Goal: Task Accomplishment & Management: Use online tool/utility

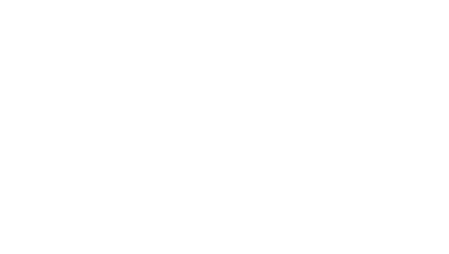
select select "*"
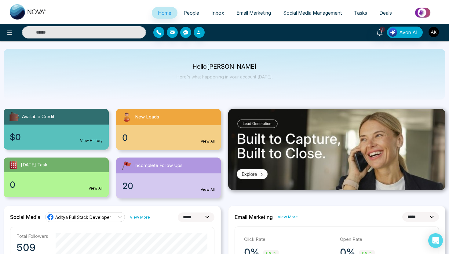
click at [294, 10] on span "Social Media Management" at bounding box center [312, 13] width 59 height 6
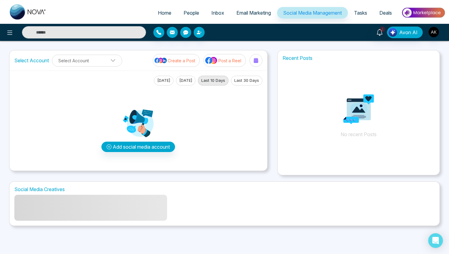
click at [182, 62] on p "Create a Post" at bounding box center [182, 60] width 28 height 6
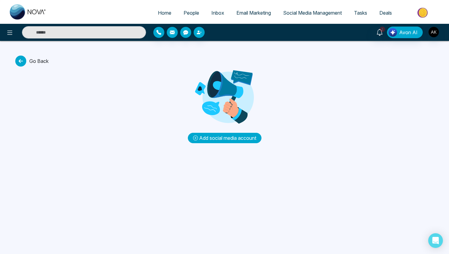
click at [211, 139] on button "Add social media account" at bounding box center [225, 138] width 74 height 10
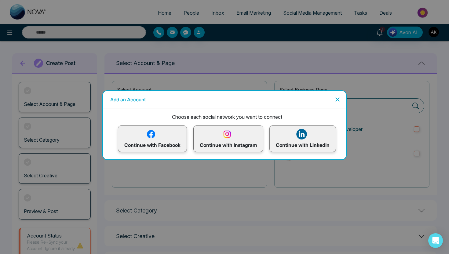
click at [216, 147] on p "Continue with Instagram" at bounding box center [228, 139] width 57 height 20
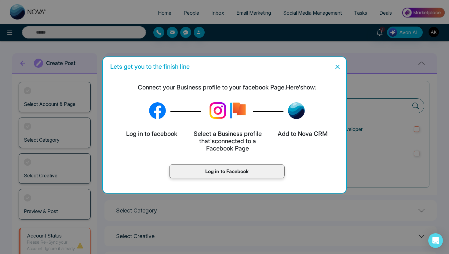
click at [215, 171] on p "Log in to Facebook" at bounding box center [227, 171] width 103 height 7
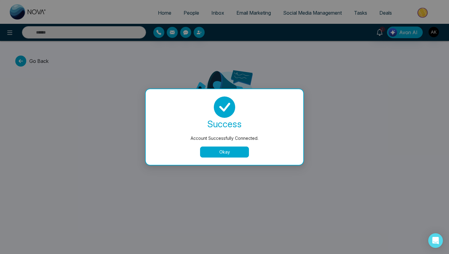
click at [231, 150] on button "Okay" at bounding box center [224, 152] width 49 height 11
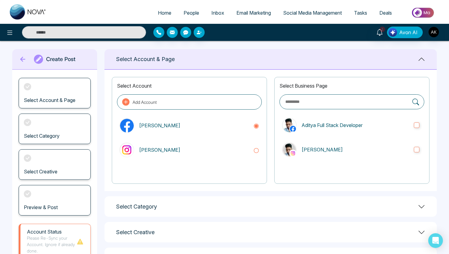
scroll to position [5, 0]
click at [210, 149] on p "[PERSON_NAME]" at bounding box center [193, 149] width 109 height 7
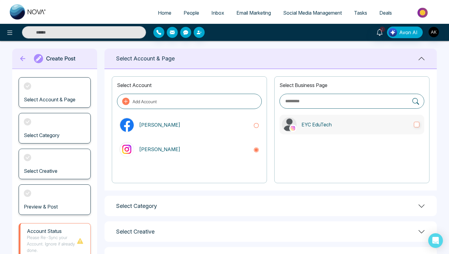
click at [349, 126] on p "EYC EduTech" at bounding box center [356, 124] width 108 height 7
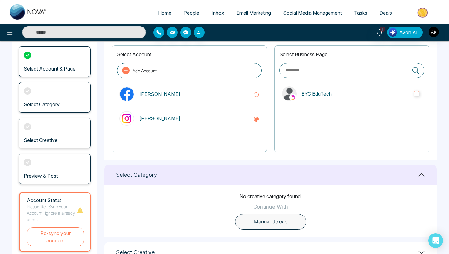
scroll to position [82, 0]
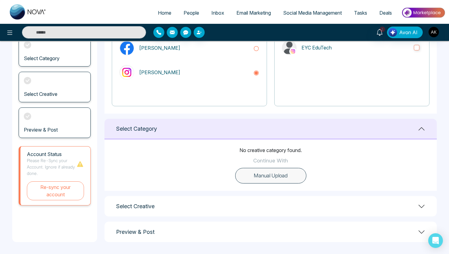
click at [246, 201] on div "Select Creative" at bounding box center [271, 206] width 333 height 20
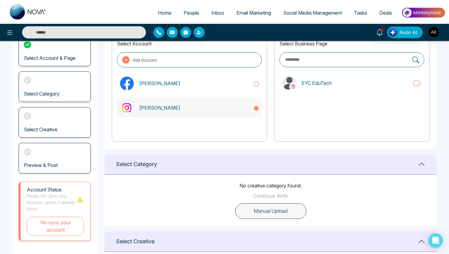
scroll to position [52, 0]
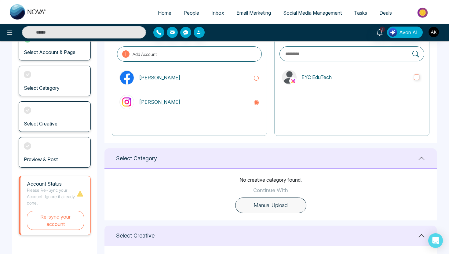
click at [54, 86] on h3 "Select Category" at bounding box center [42, 88] width 36 height 6
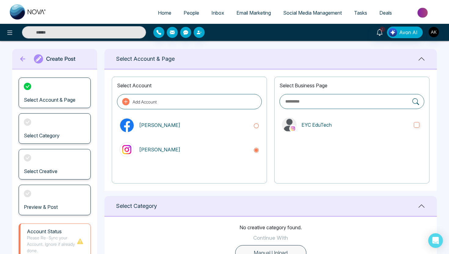
scroll to position [5, 0]
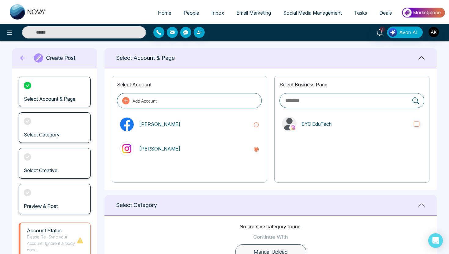
click at [300, 106] on label at bounding box center [352, 100] width 145 height 15
click at [300, 101] on input "text" at bounding box center [347, 100] width 125 height 7
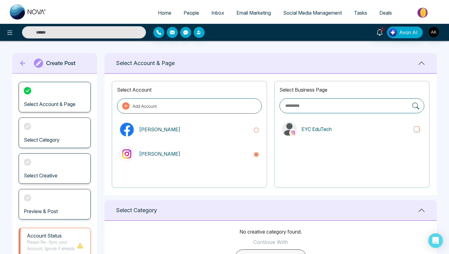
click at [175, 66] on div "Select Account & Page" at bounding box center [271, 63] width 333 height 20
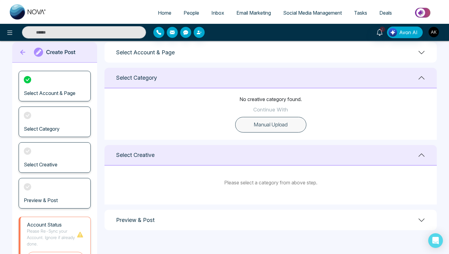
scroll to position [13, 0]
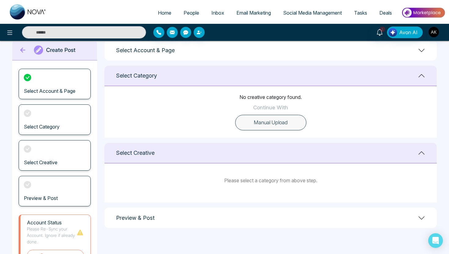
click at [56, 120] on div "Select Category" at bounding box center [55, 120] width 72 height 31
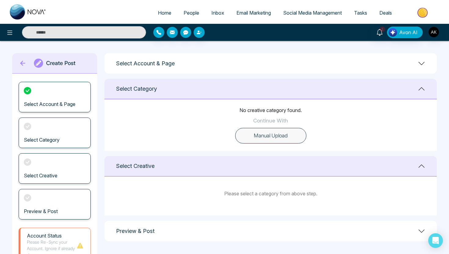
click at [268, 136] on button "Manual Upload" at bounding box center [270, 136] width 71 height 16
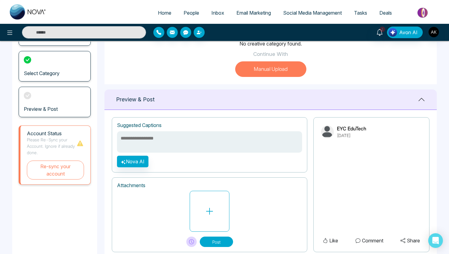
scroll to position [61, 0]
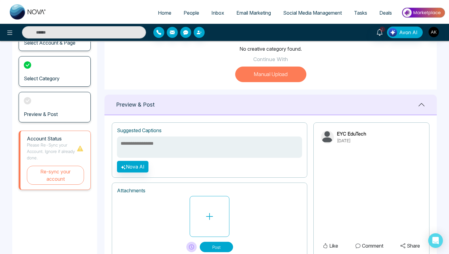
click at [177, 148] on textarea at bounding box center [209, 147] width 185 height 21
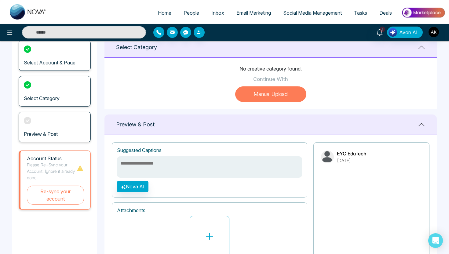
scroll to position [0, 0]
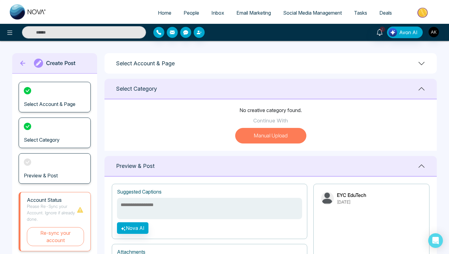
click at [264, 122] on p "Continue With" at bounding box center [270, 121] width 35 height 8
click at [224, 89] on div "Select Category" at bounding box center [271, 89] width 333 height 20
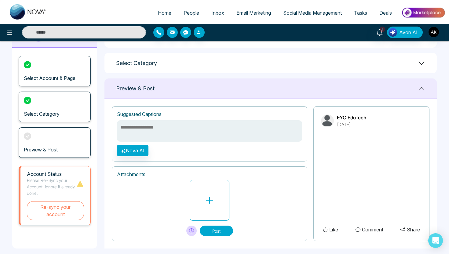
scroll to position [33, 0]
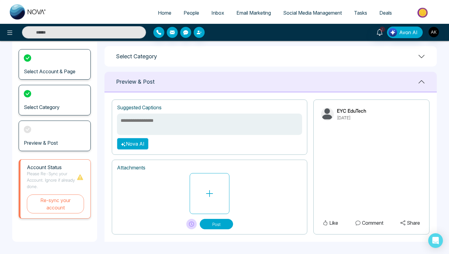
click at [137, 145] on button "Nova AI" at bounding box center [132, 144] width 31 height 12
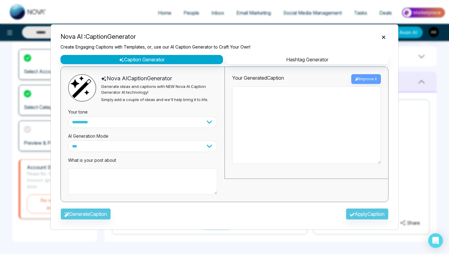
click at [150, 176] on textarea at bounding box center [142, 181] width 149 height 26
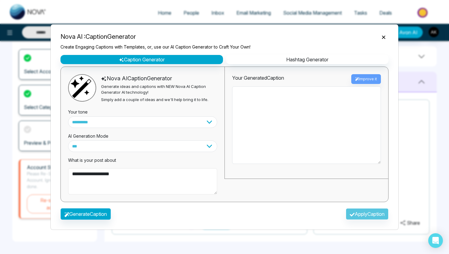
type textarea "**********"
click at [105, 215] on button "Generate Caption" at bounding box center [86, 215] width 50 height 12
type textarea "**********"
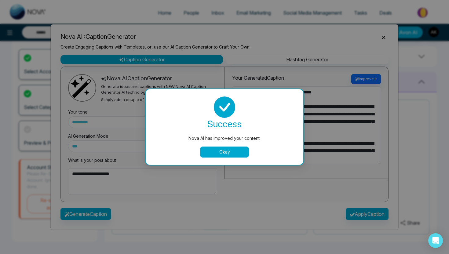
click at [207, 153] on button "Okay" at bounding box center [224, 152] width 49 height 11
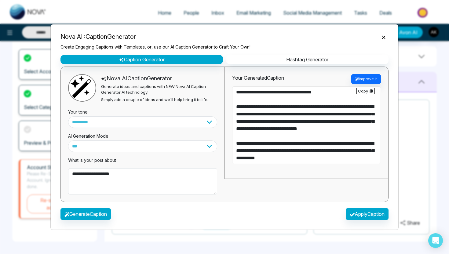
scroll to position [73, 0]
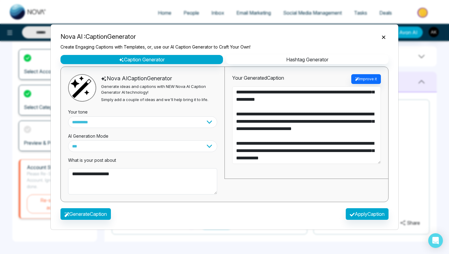
drag, startPoint x: 236, startPoint y: 93, endPoint x: 411, endPoint y: 222, distance: 217.5
click at [411, 222] on div "**********" at bounding box center [224, 127] width 449 height 254
click at [362, 217] on button "Apply Caption" at bounding box center [367, 215] width 43 height 12
type textarea "**********"
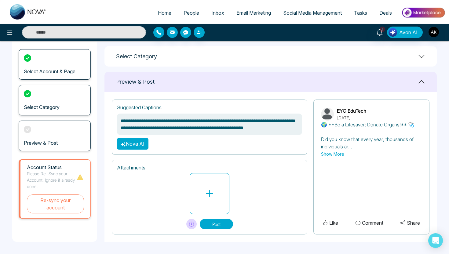
scroll to position [96, 0]
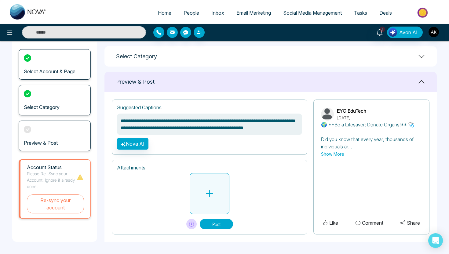
click at [216, 202] on button at bounding box center [210, 193] width 40 height 41
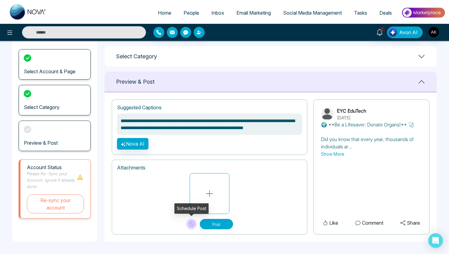
click at [192, 225] on icon at bounding box center [191, 224] width 5 height 5
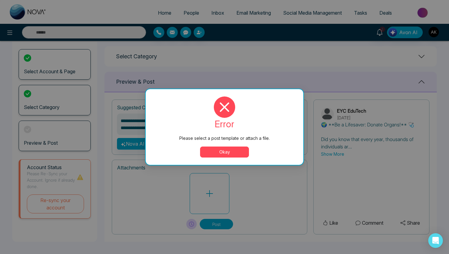
click at [242, 148] on button "Okay" at bounding box center [224, 152] width 49 height 11
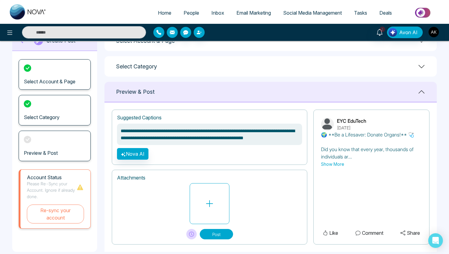
scroll to position [33, 0]
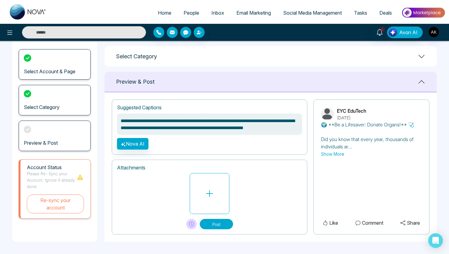
click at [213, 223] on button "Post" at bounding box center [216, 224] width 33 height 10
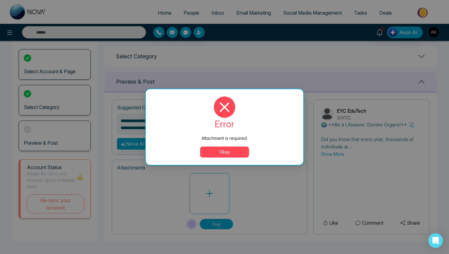
click at [226, 148] on button "Okay" at bounding box center [224, 152] width 49 height 11
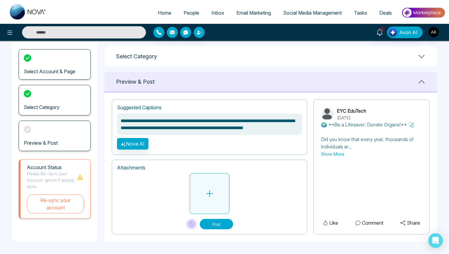
click at [217, 193] on button at bounding box center [210, 193] width 40 height 41
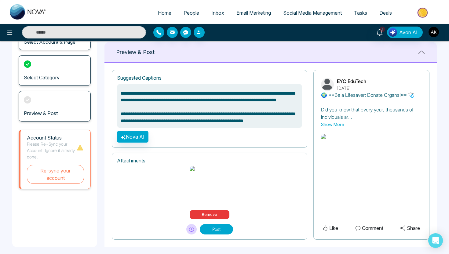
scroll to position [76, 0]
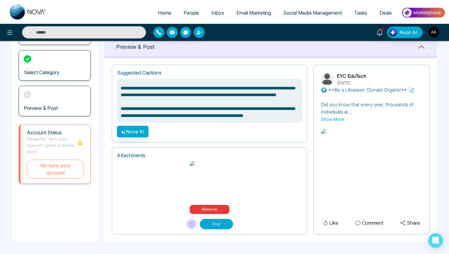
click at [220, 225] on button "Post" at bounding box center [216, 224] width 33 height 10
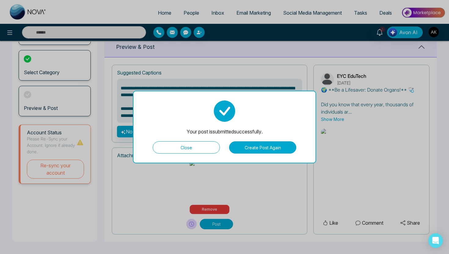
scroll to position [72, 0]
click at [208, 146] on button "Close" at bounding box center [186, 148] width 67 height 12
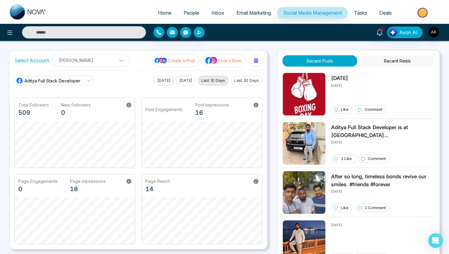
click at [284, 11] on span "Social Media Management" at bounding box center [312, 13] width 59 height 6
click at [360, 13] on span "Tasks" at bounding box center [360, 13] width 13 height 6
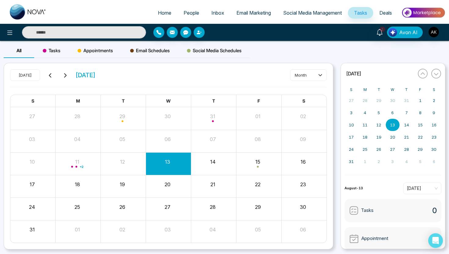
click at [104, 51] on span "Appointments" at bounding box center [95, 50] width 35 height 7
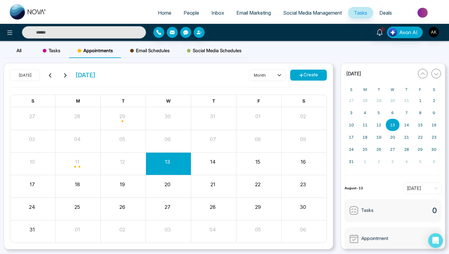
click at [154, 51] on span "Email Schedules" at bounding box center [150, 50] width 40 height 7
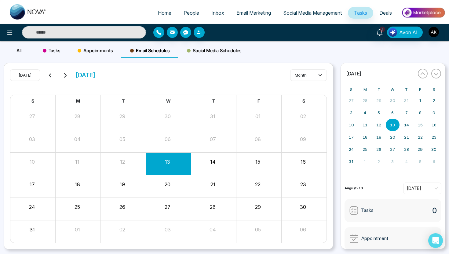
click at [206, 53] on span "Social Media Schedules" at bounding box center [214, 50] width 55 height 7
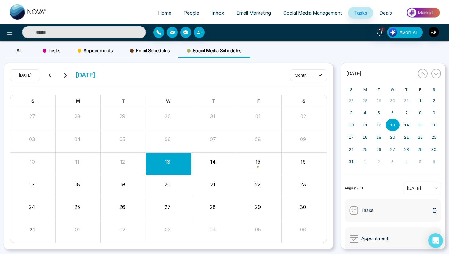
click at [185, 10] on span "People" at bounding box center [192, 13] width 16 height 6
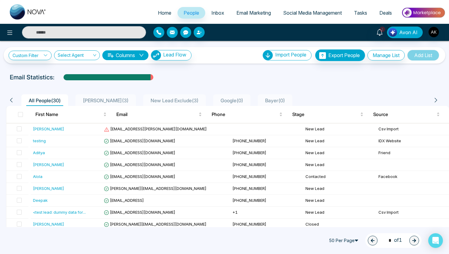
click at [214, 13] on span "Inbox" at bounding box center [218, 13] width 13 height 6
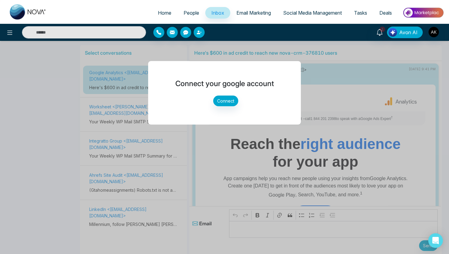
click at [59, 91] on div "Connect your google account Connect" at bounding box center [224, 127] width 449 height 254
click at [10, 35] on icon at bounding box center [9, 32] width 7 height 7
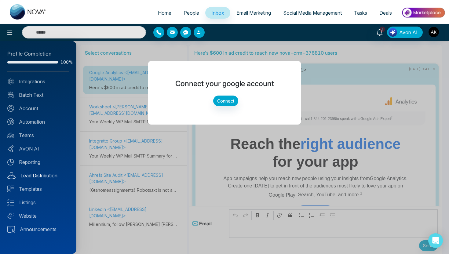
click at [45, 174] on link "Lead Distribution" at bounding box center [38, 175] width 62 height 7
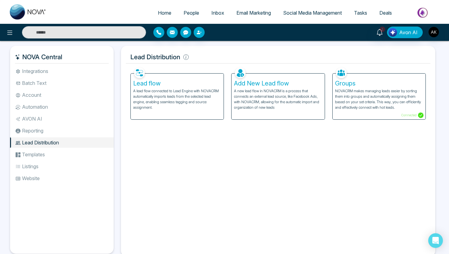
click at [64, 69] on li "Integrations" at bounding box center [62, 71] width 104 height 10
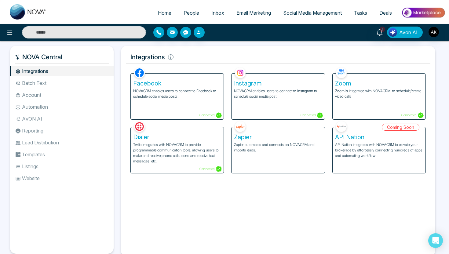
click at [39, 83] on li "Batch Text" at bounding box center [62, 83] width 104 height 10
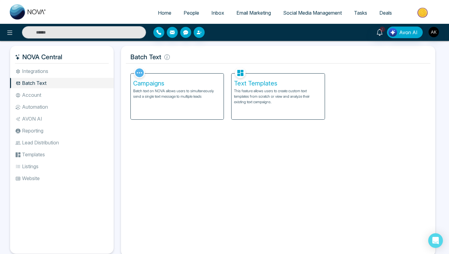
click at [54, 96] on li "Account" at bounding box center [62, 95] width 104 height 10
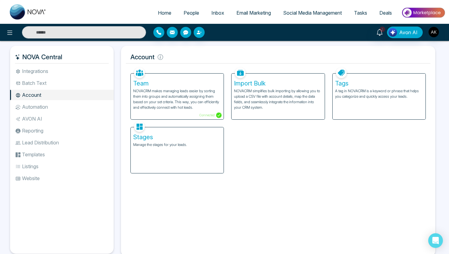
click at [40, 105] on li "Automation" at bounding box center [62, 107] width 104 height 10
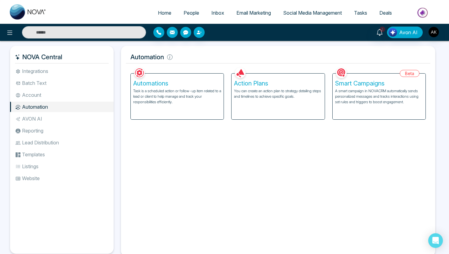
click at [425, 14] on img at bounding box center [423, 13] width 44 height 14
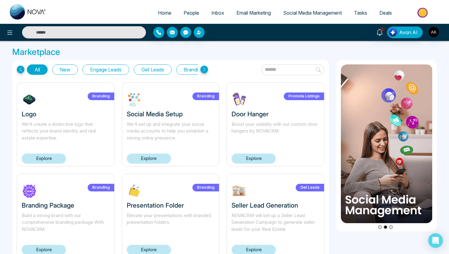
click at [51, 160] on link "Explore" at bounding box center [44, 159] width 44 height 10
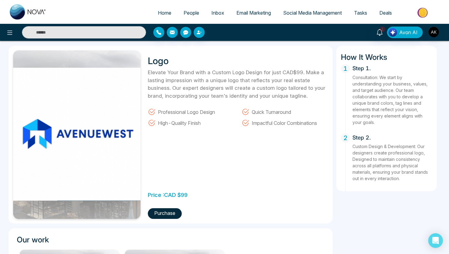
scroll to position [14, 0]
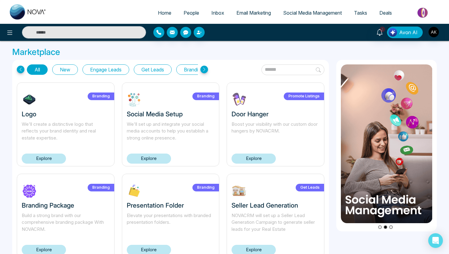
click at [206, 68] on icon at bounding box center [205, 70] width 8 height 8
click at [206, 69] on icon at bounding box center [205, 70] width 8 height 8
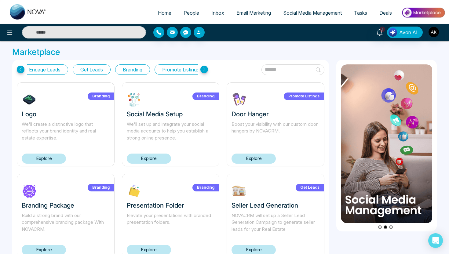
click at [206, 69] on icon at bounding box center [205, 70] width 8 height 8
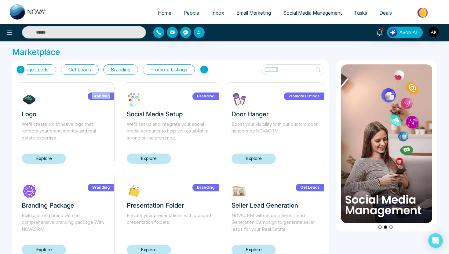
scroll to position [0, 77]
click at [206, 69] on icon at bounding box center [205, 70] width 8 height 8
